Goal: Browse casually

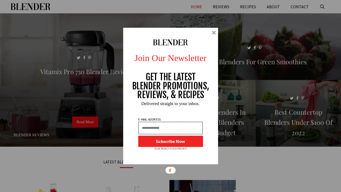
click at [203, 33] on div at bounding box center [214, 33] width 4 height 4
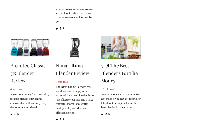
scroll to position [342, 0]
